Goal: Information Seeking & Learning: Learn about a topic

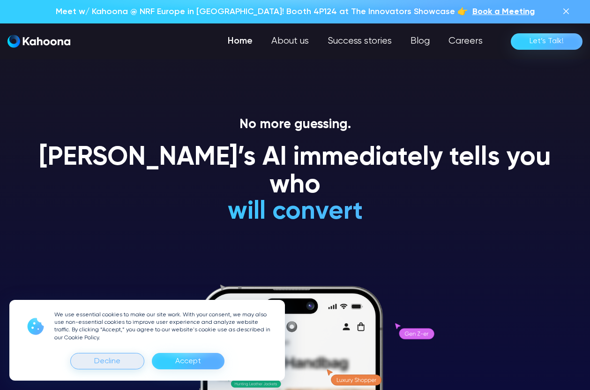
click at [117, 354] on div "Decline" at bounding box center [107, 361] width 26 height 15
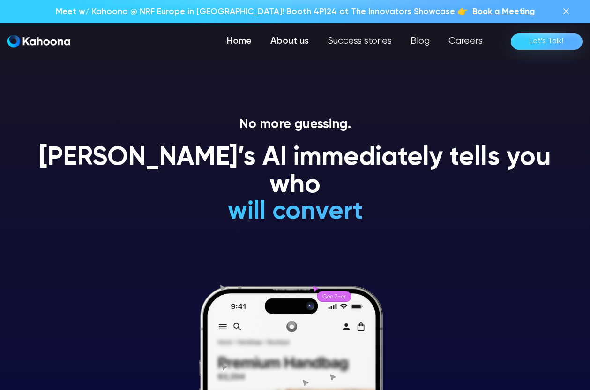
click at [293, 41] on link "About us" at bounding box center [289, 41] width 57 height 19
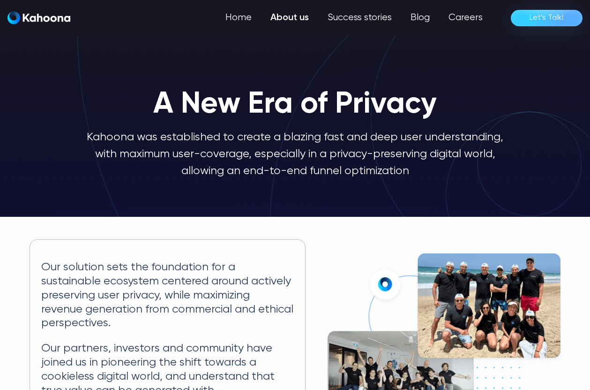
click at [540, 22] on div "Let’s Talk!" at bounding box center [547, 17] width 34 height 15
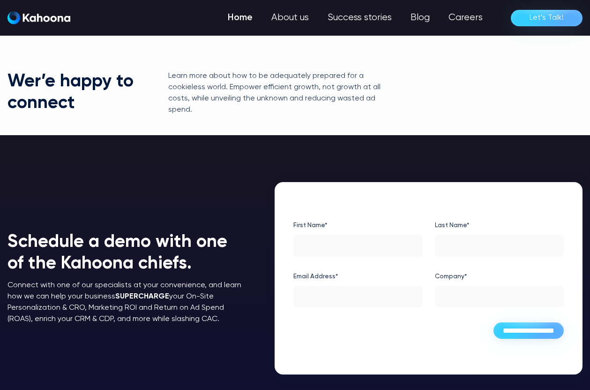
click at [241, 20] on link "Home" at bounding box center [241, 17] width 44 height 19
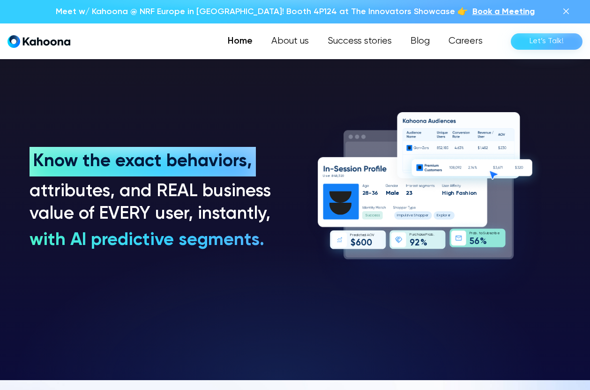
scroll to position [716, 0]
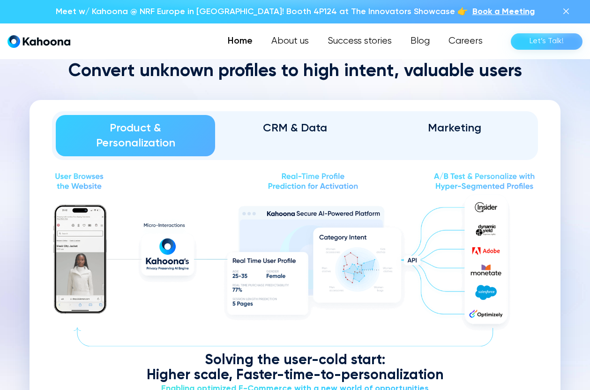
click at [301, 123] on div "CRM & Data" at bounding box center [294, 128] width 133 height 15
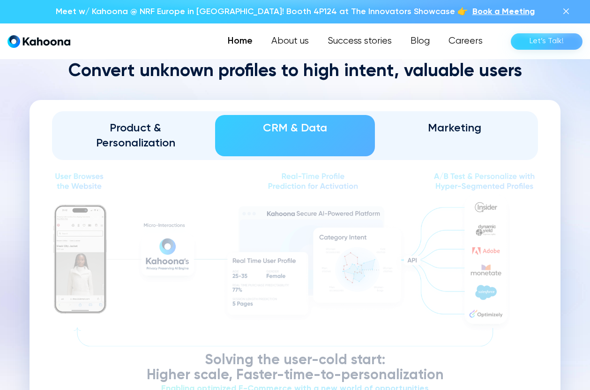
scroll to position [1058, 0]
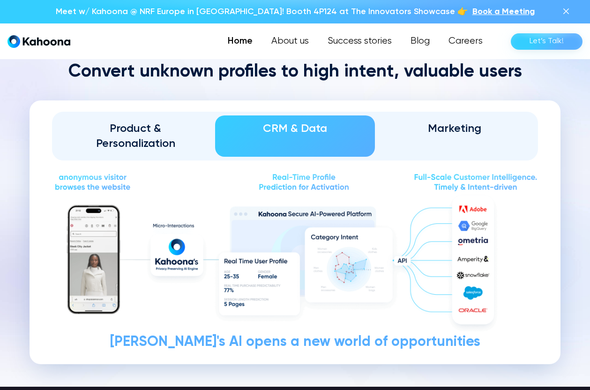
click at [461, 127] on div "Marketing" at bounding box center [454, 128] width 133 height 15
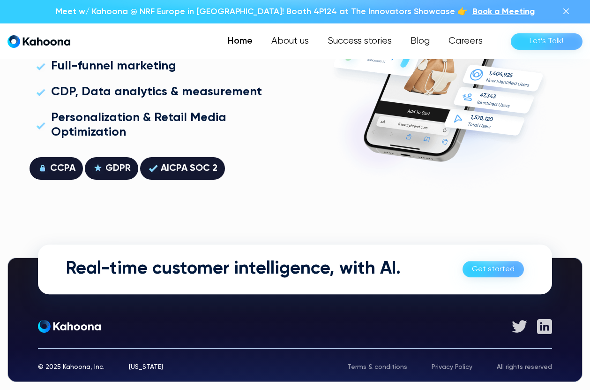
scroll to position [2556, 0]
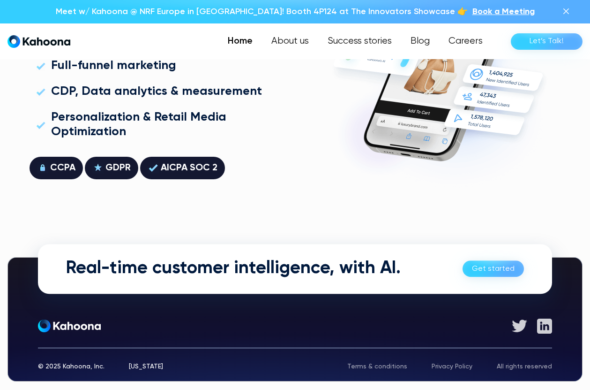
click at [307, 93] on div "Uniquely Positioned for Large & Enterprise Businesses Committed to a customer c…" at bounding box center [295, 61] width 531 height 345
